Goal: Task Accomplishment & Management: Manage account settings

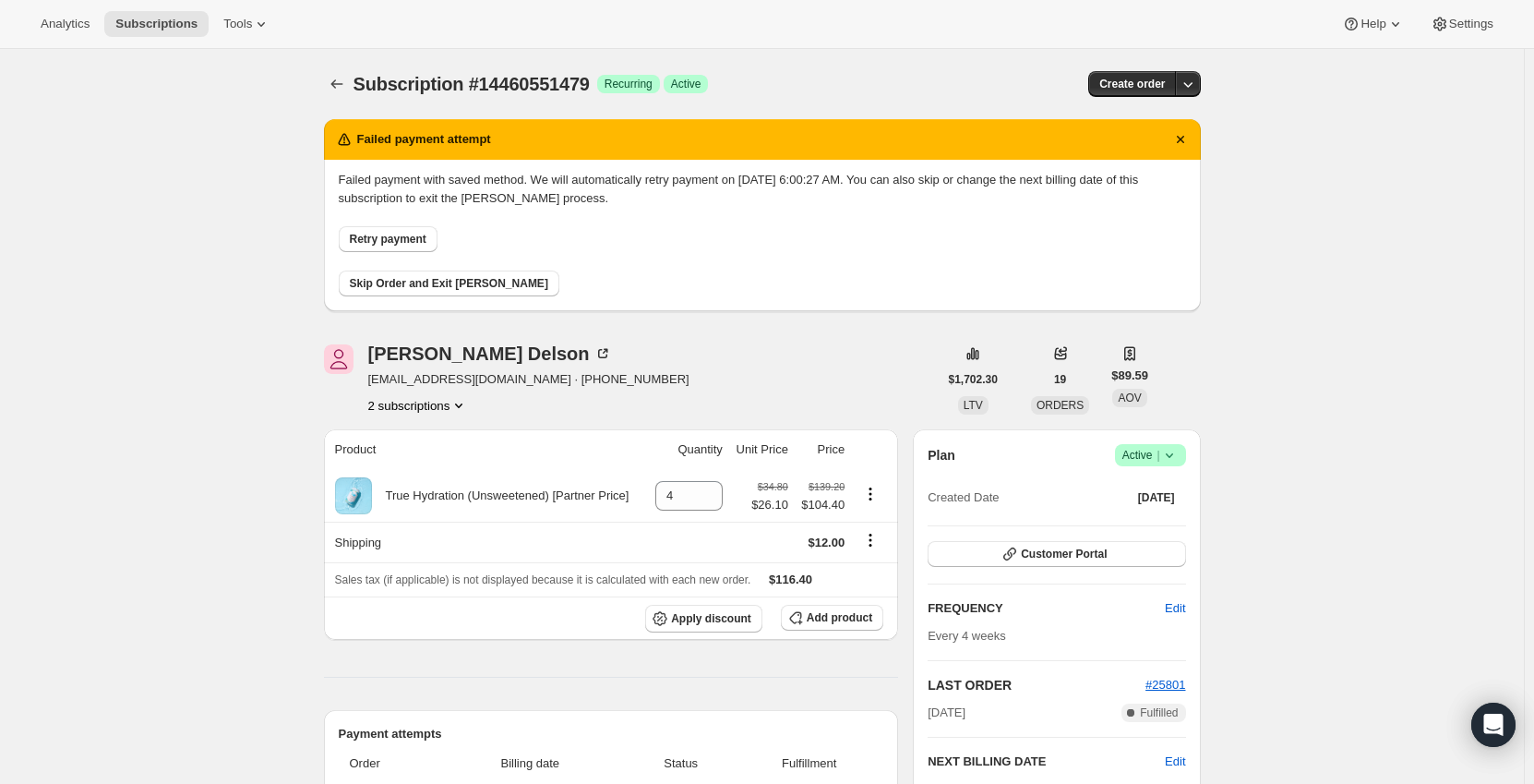
click at [446, 406] on button "2 subscriptions" at bounding box center [419, 404] width 101 height 18
click at [428, 467] on span "25244074295" at bounding box center [396, 471] width 74 height 14
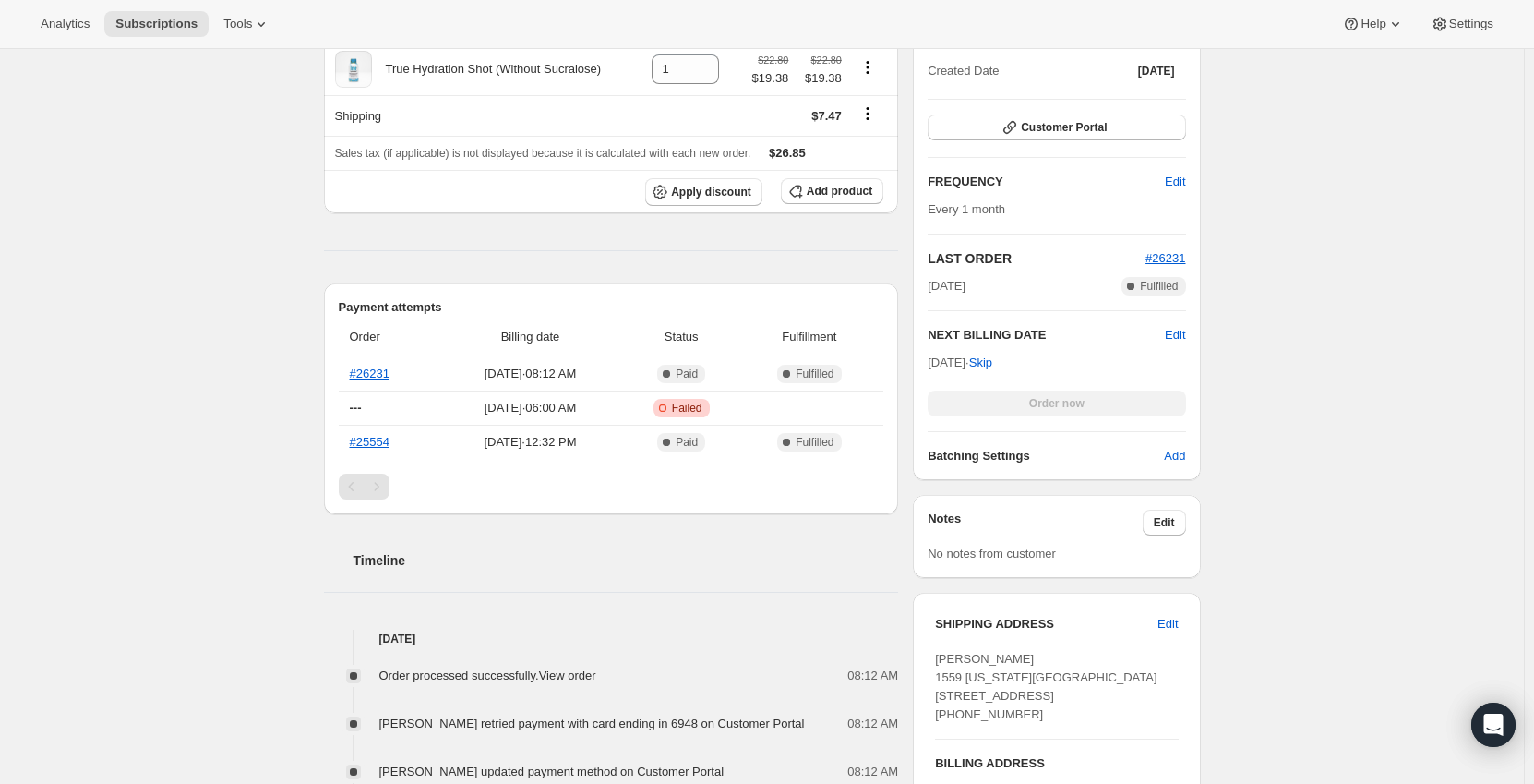
scroll to position [738, 0]
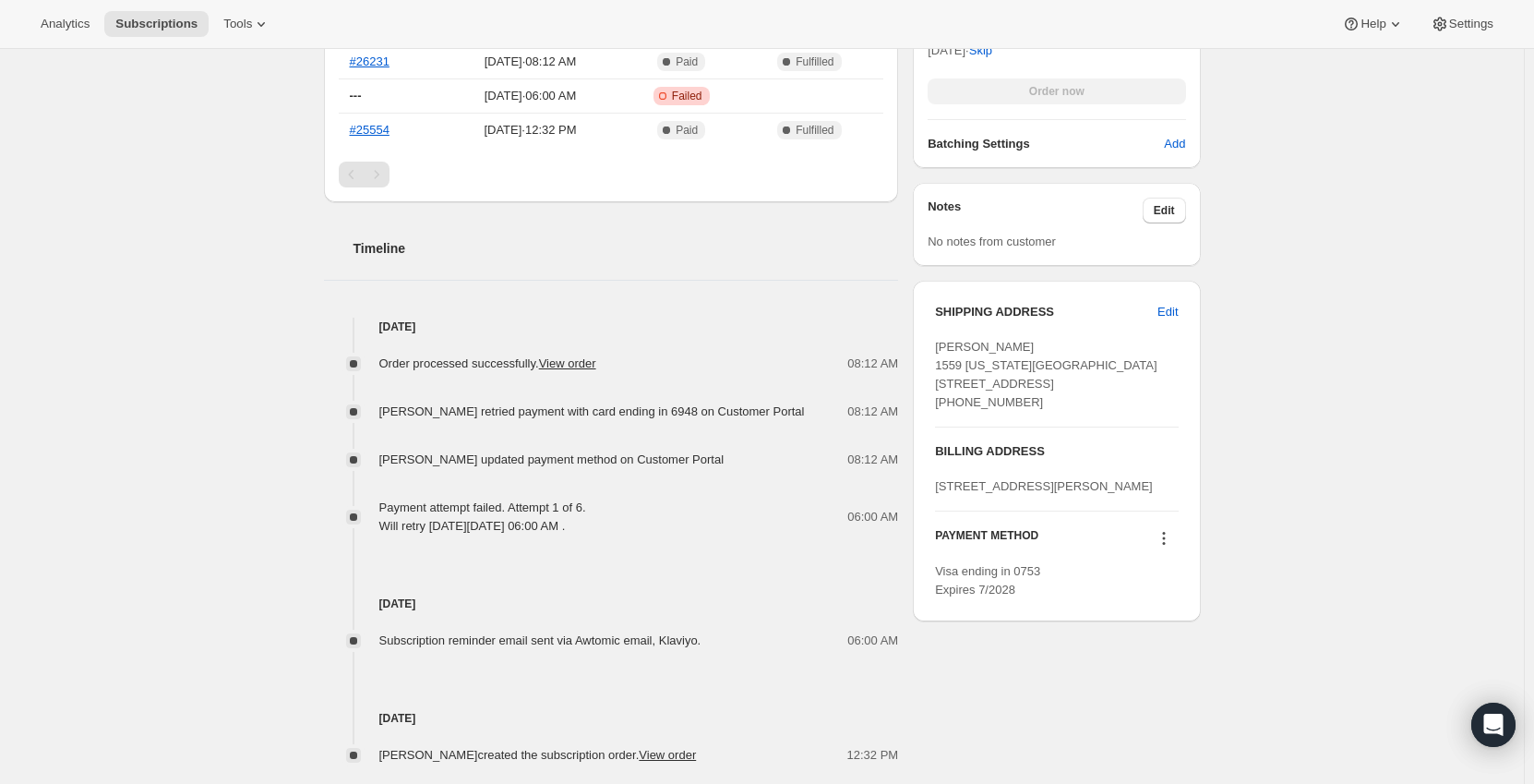
click at [1161, 548] on icon at bounding box center [1163, 537] width 18 height 18
click at [1175, 631] on span "Send link to update card" at bounding box center [1168, 627] width 129 height 14
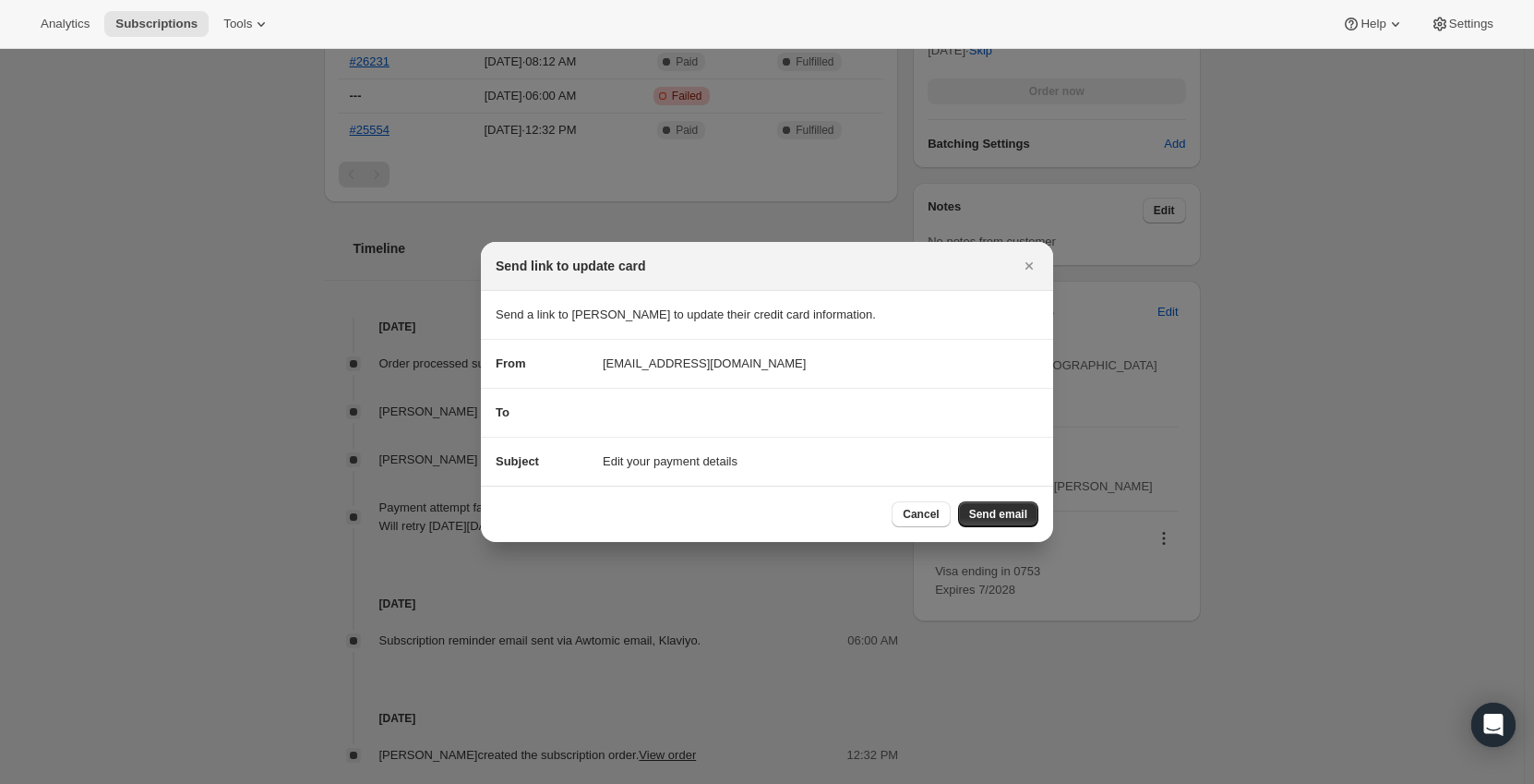
scroll to position [0, 0]
click at [994, 511] on span "Send email" at bounding box center [998, 514] width 58 height 15
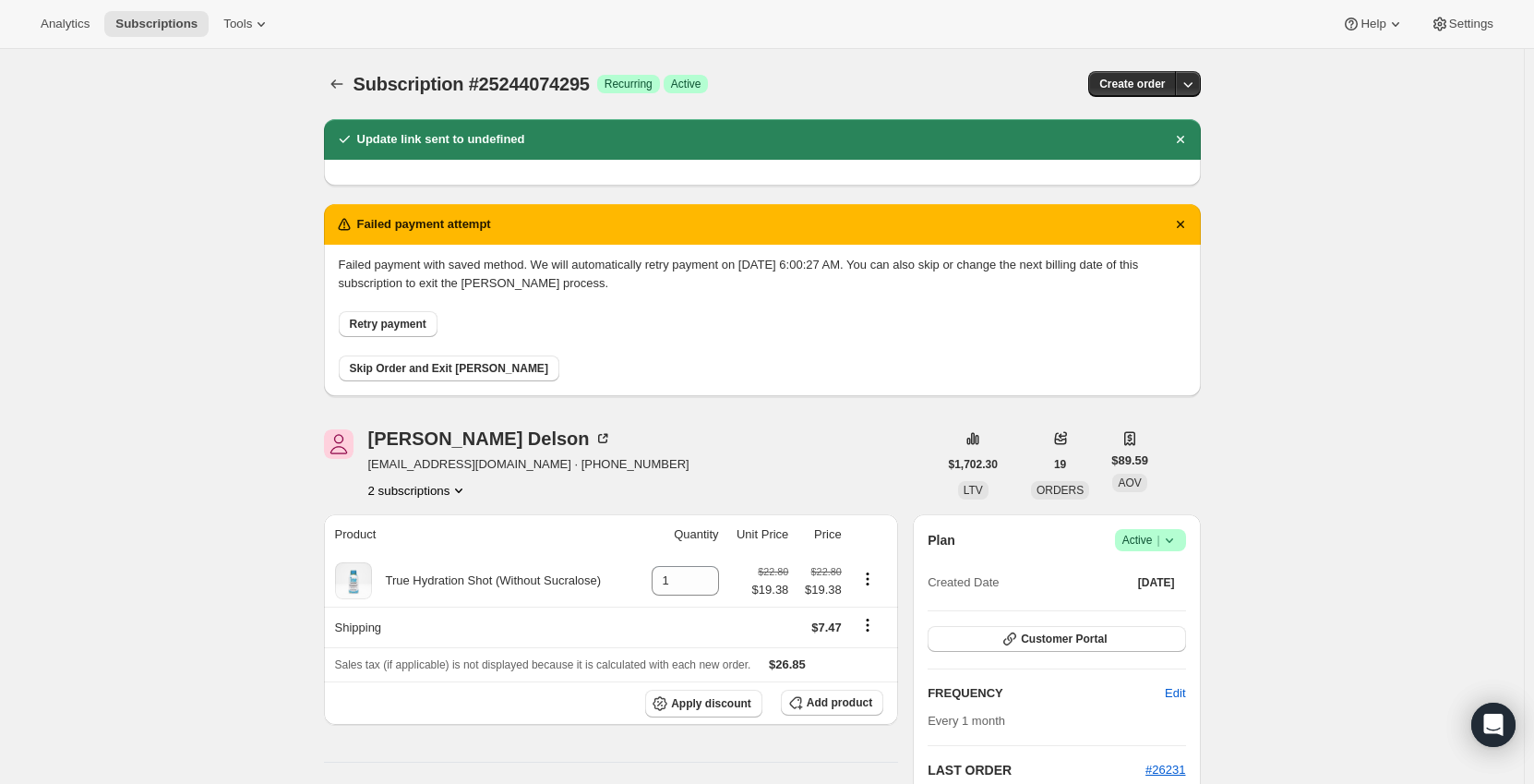
click at [466, 494] on icon "Product actions" at bounding box center [458, 490] width 18 height 18
click at [469, 526] on span "14460551479" at bounding box center [422, 525] width 128 height 18
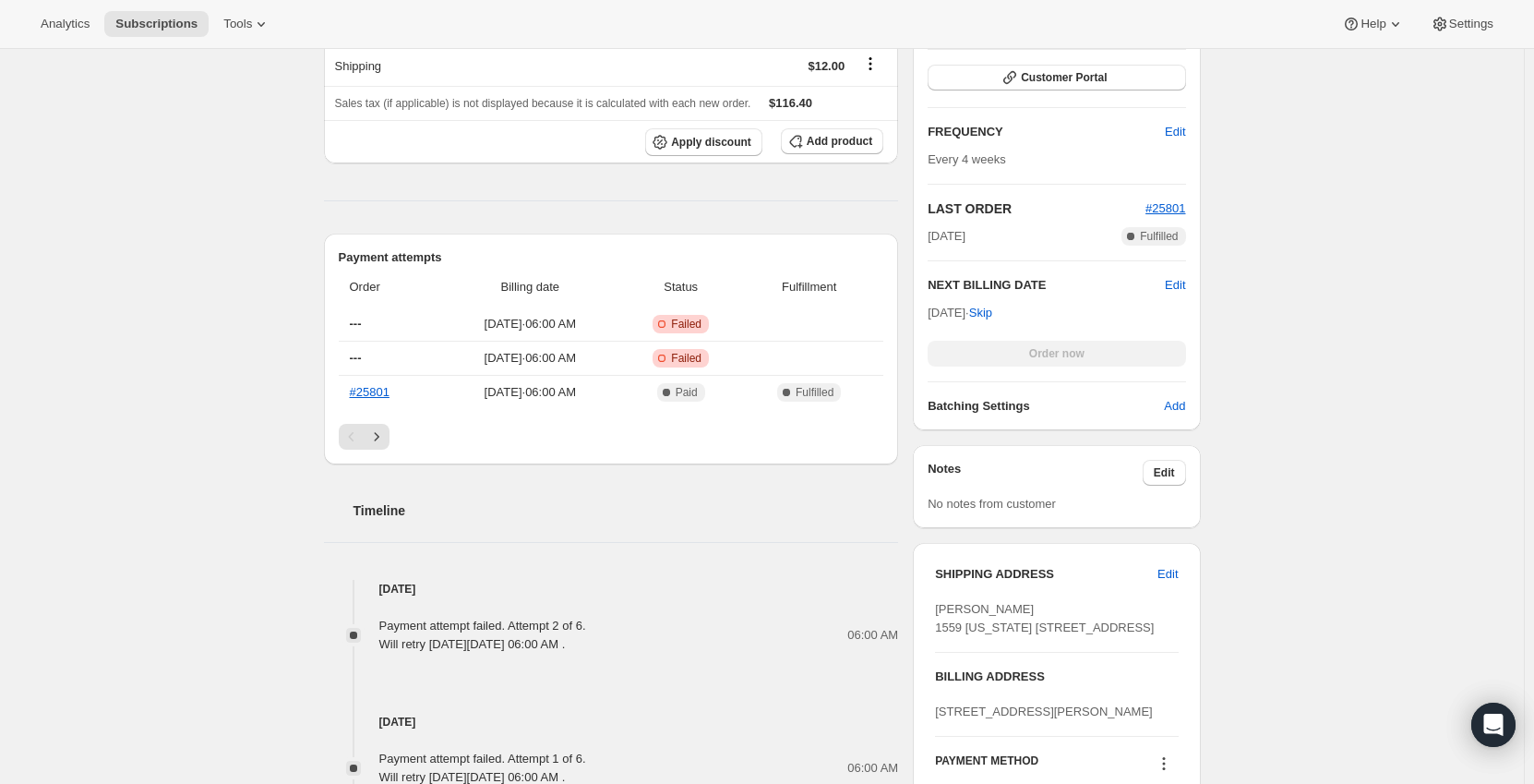
scroll to position [1108, 0]
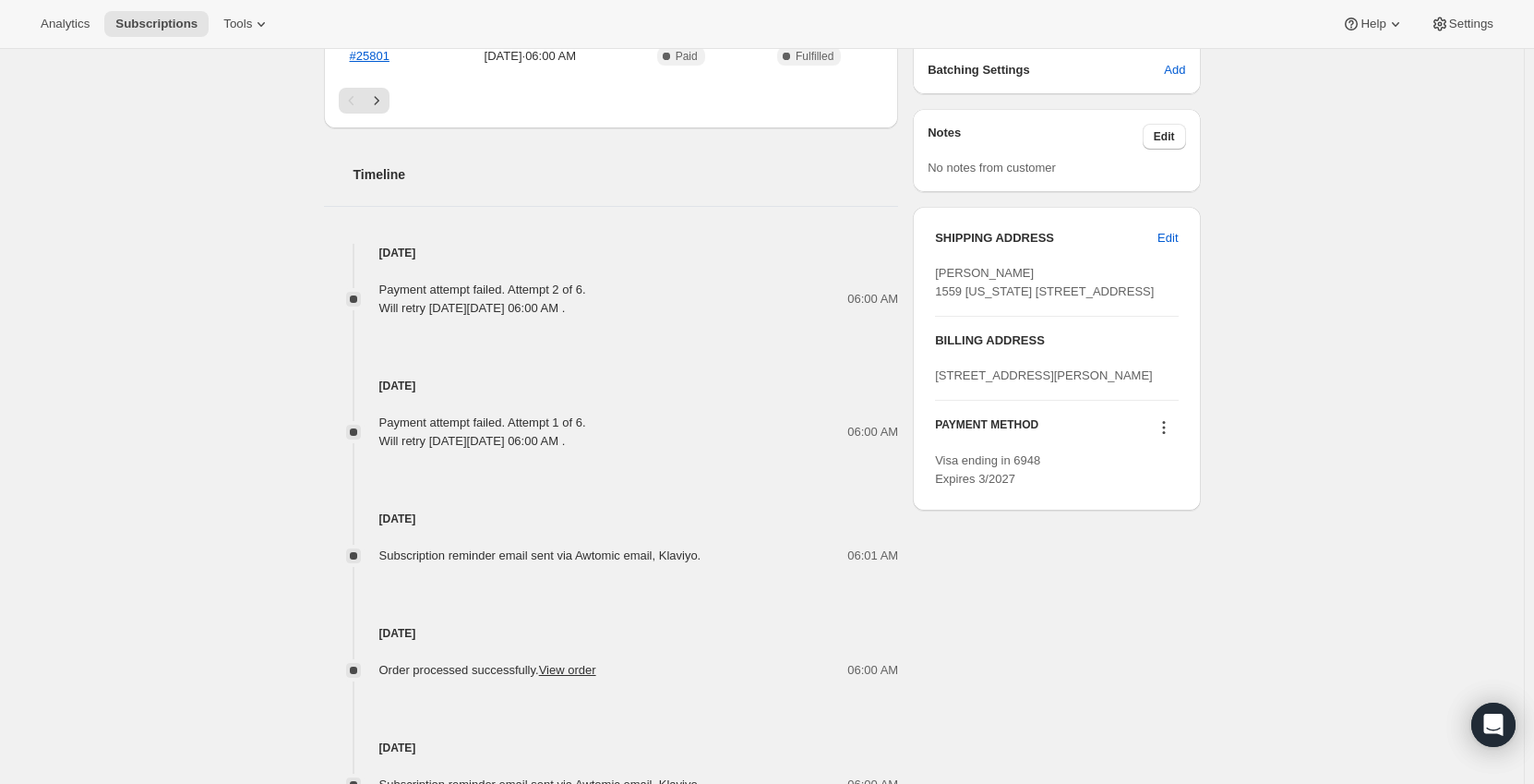
click at [1164, 437] on icon at bounding box center [1163, 426] width 18 height 18
click at [1157, 541] on span "Send link to update card" at bounding box center [1168, 535] width 129 height 14
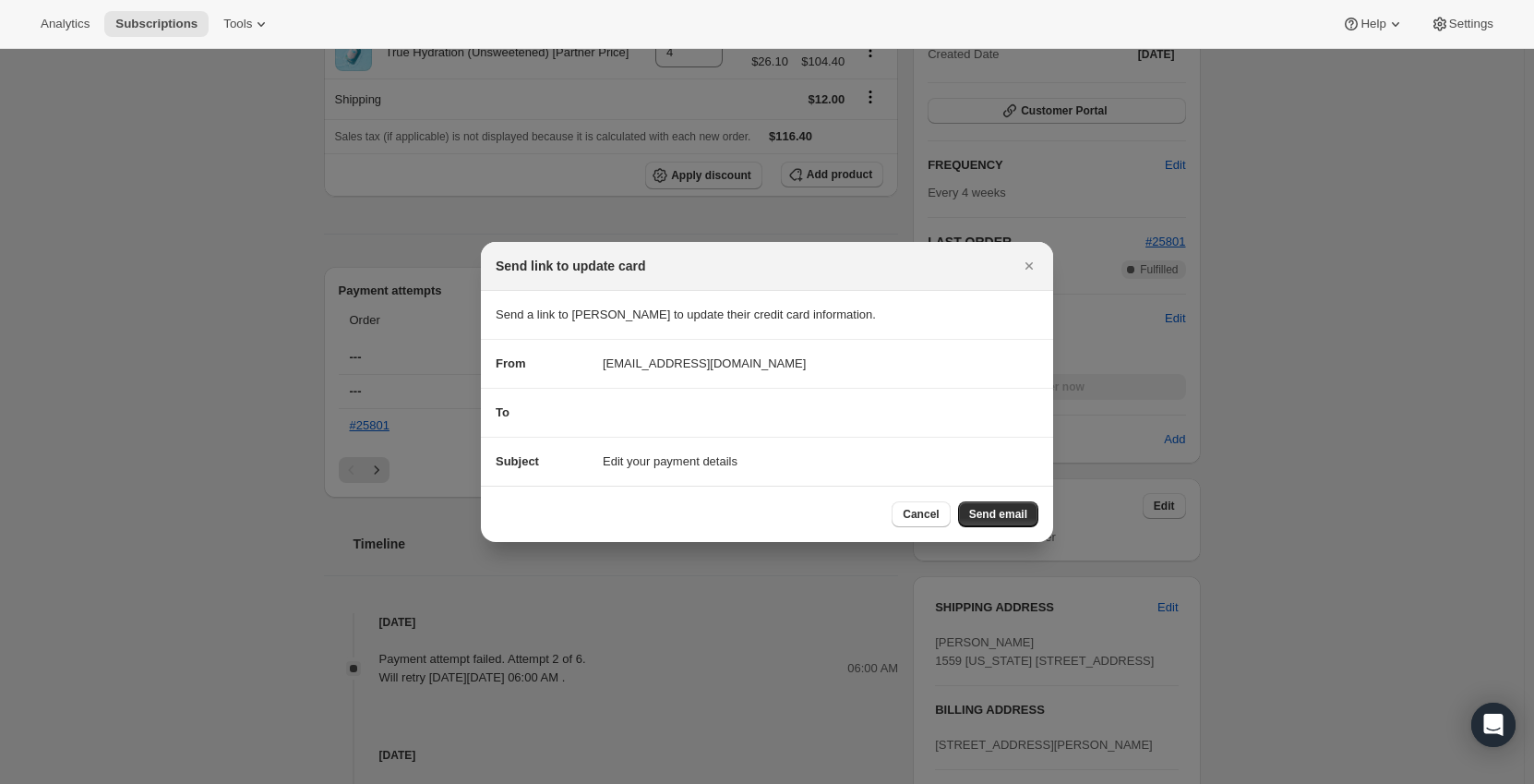
scroll to position [0, 0]
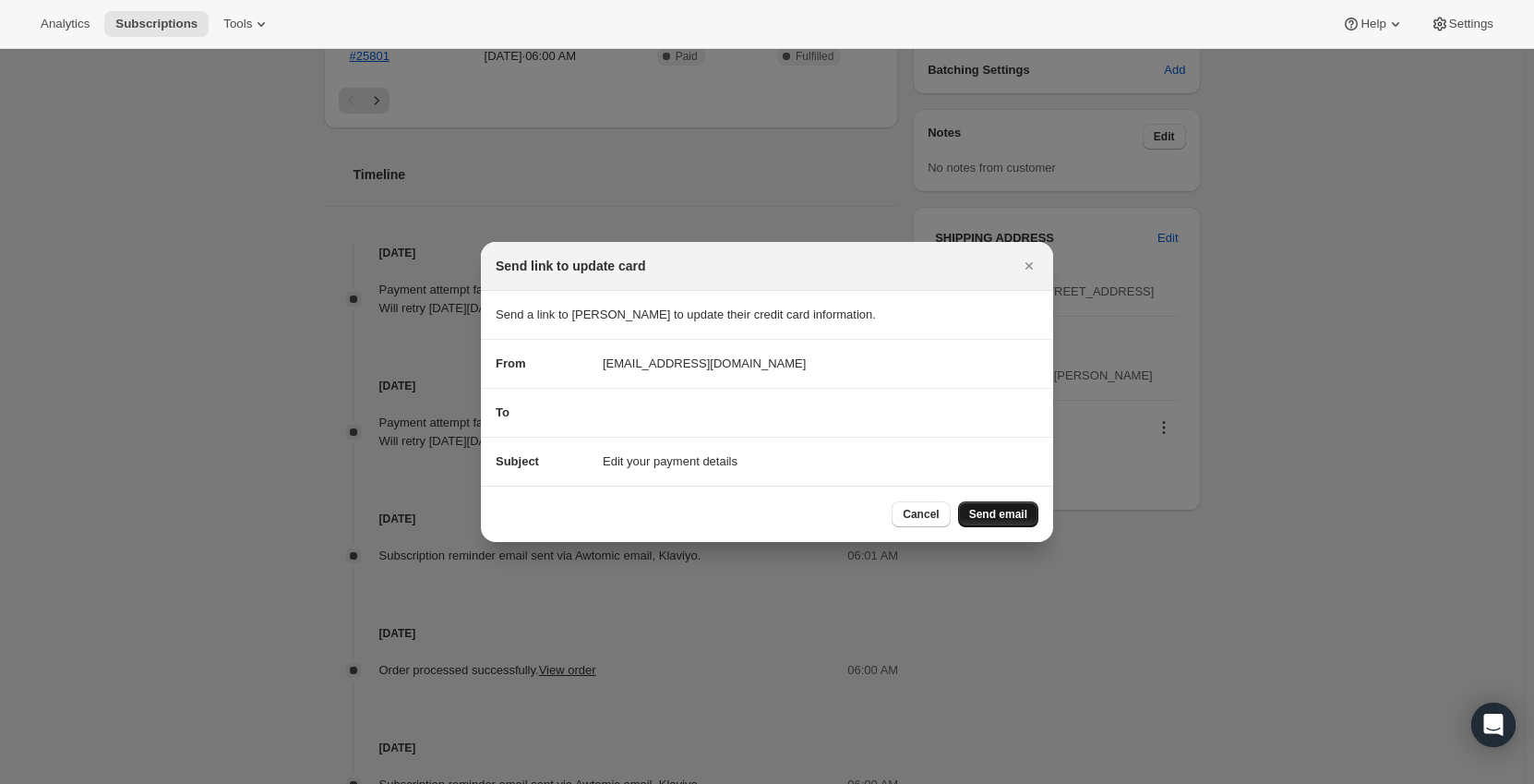
click at [993, 516] on span "Send email" at bounding box center [998, 514] width 58 height 15
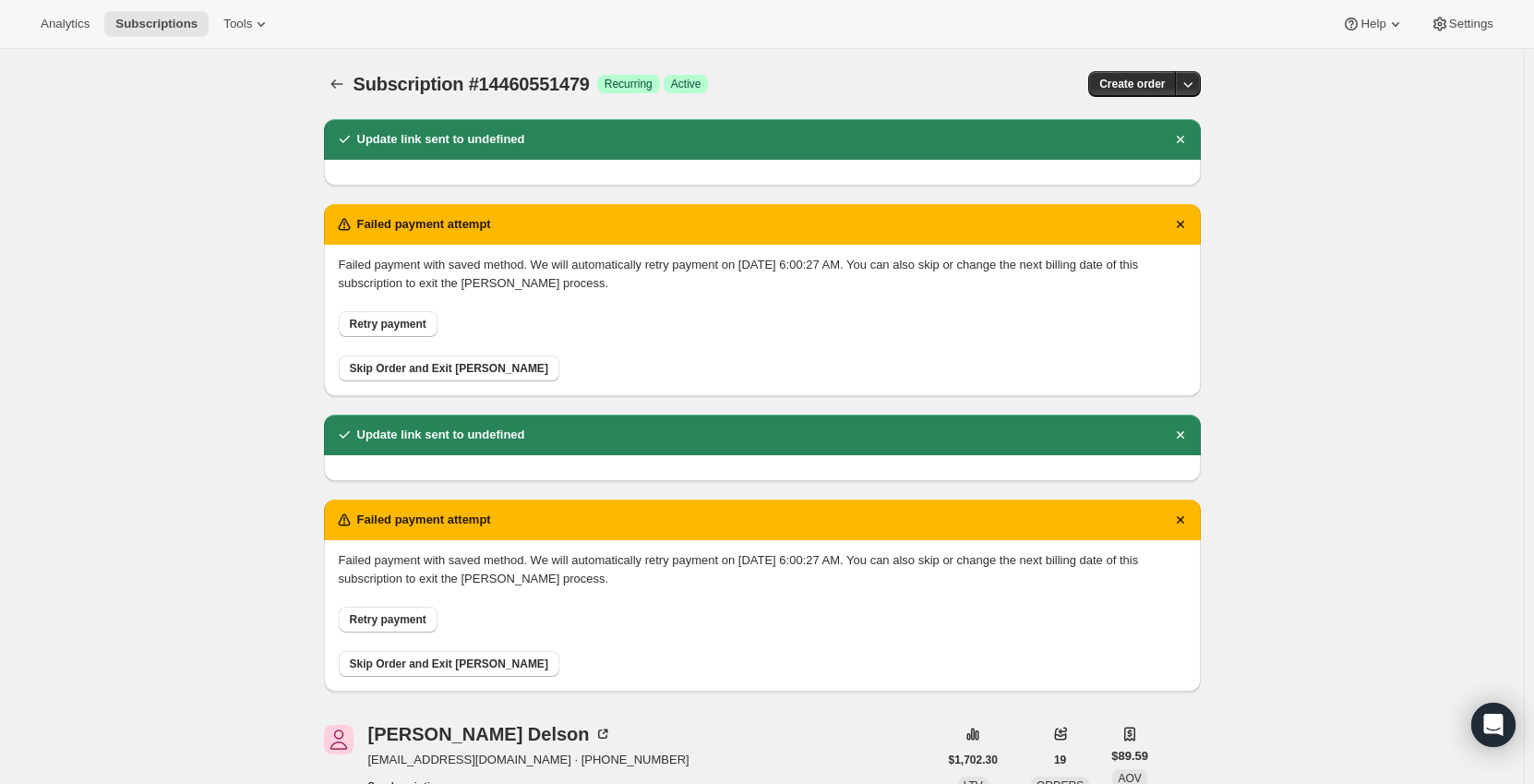
scroll to position [1108, 0]
